Goal: Information Seeking & Learning: Learn about a topic

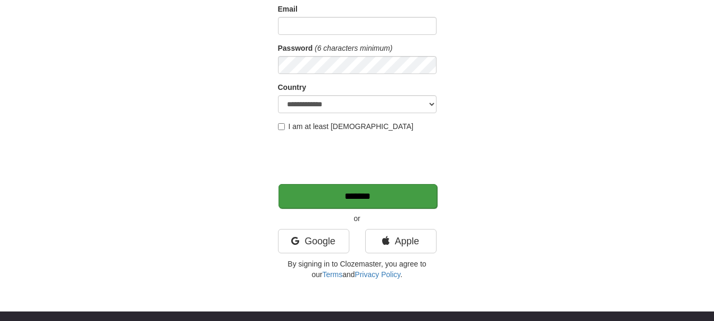
scroll to position [159, 0]
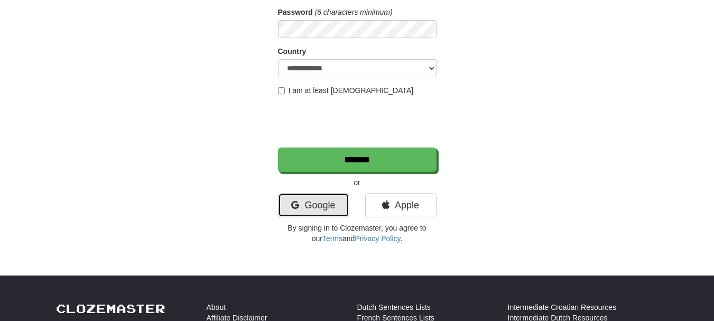
click at [323, 201] on link "Google" at bounding box center [313, 205] width 71 height 24
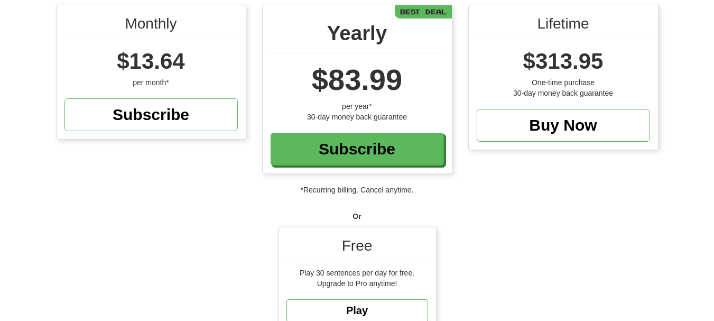
scroll to position [211, 0]
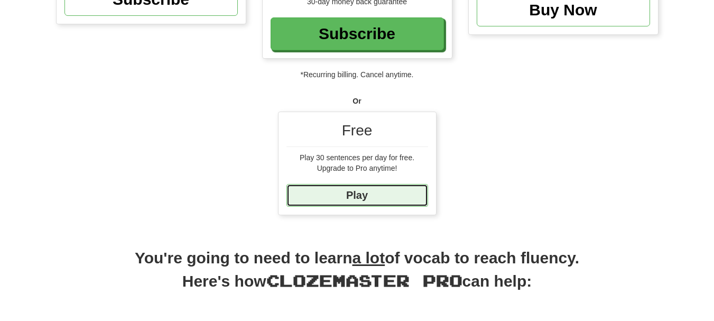
click at [325, 188] on link "Play" at bounding box center [358, 195] width 142 height 23
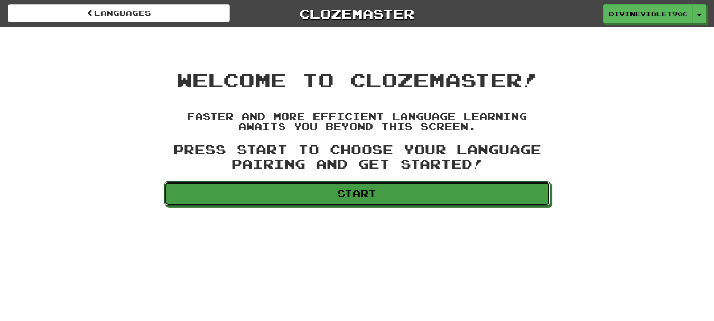
click at [325, 188] on link "Start" at bounding box center [357, 193] width 386 height 24
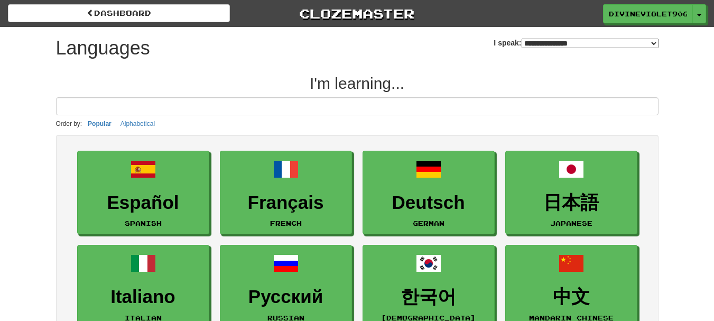
select select "*******"
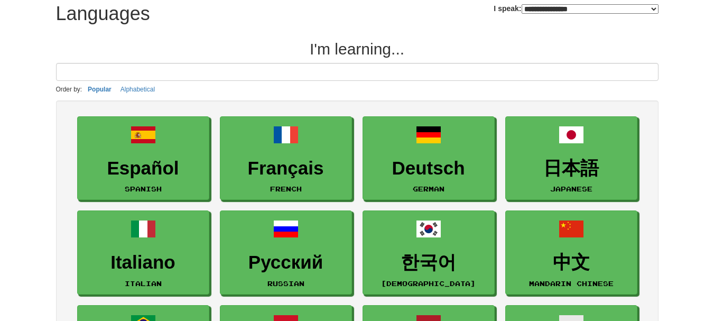
scroll to position [53, 0]
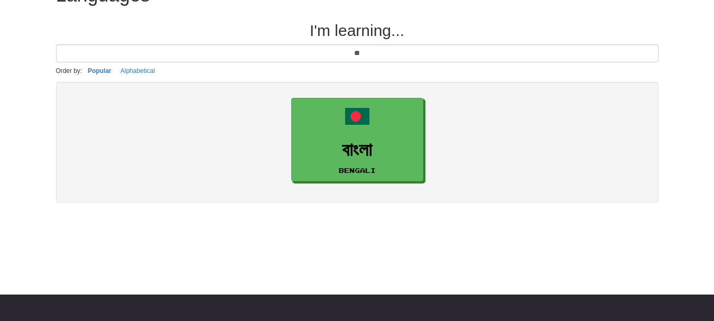
type input "*"
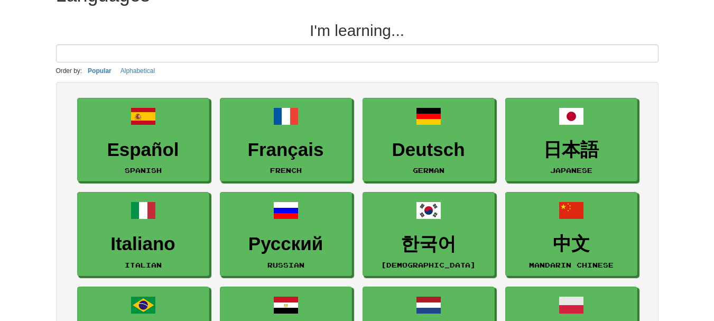
type input "*"
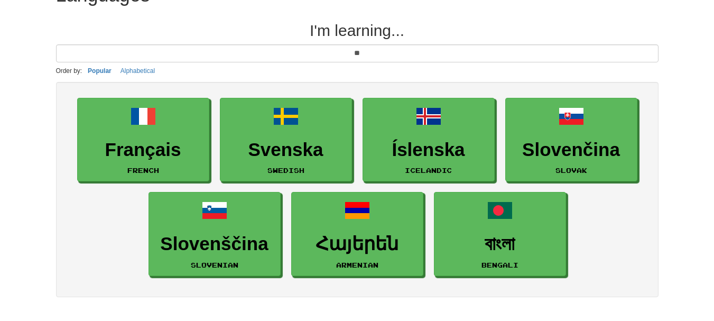
type input "*"
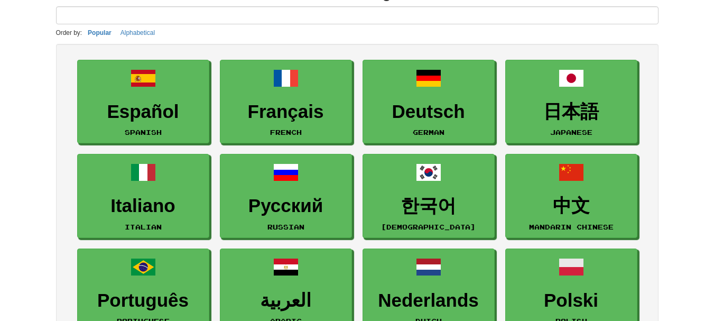
scroll to position [0, 0]
